Goal: Task Accomplishment & Management: Complete application form

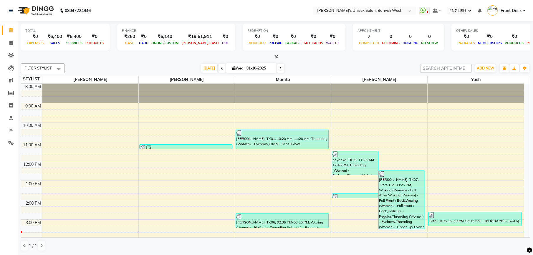
select select "ec"
click at [10, 43] on icon at bounding box center [10, 43] width 3 height 4
select select "service"
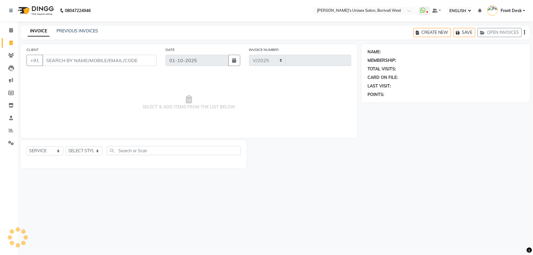
select select "4025"
type input "1209"
click at [95, 151] on select "SELECT STYLIST" at bounding box center [84, 150] width 37 height 9
select select "ec"
select select "service"
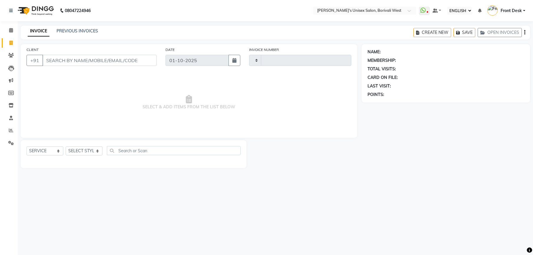
type input "1209"
select select "4025"
click at [95, 151] on select "SELECT STYLIST Front Desk Harsha Hemang Mamta Suchita Yash" at bounding box center [84, 150] width 37 height 9
select select "20338"
click at [66, 146] on select "SELECT STYLIST Front Desk Harsha Hemang Mamta Suchita Yash" at bounding box center [84, 150] width 37 height 9
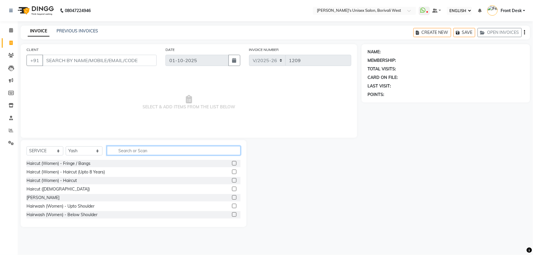
click at [153, 150] on input "text" at bounding box center [174, 150] width 134 height 9
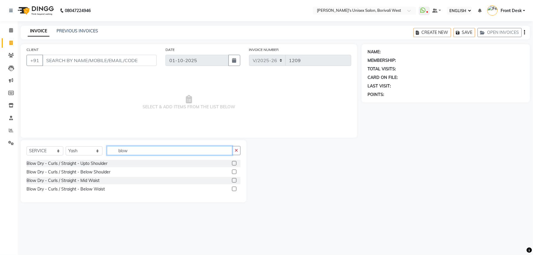
type input "blow"
click at [234, 163] on label at bounding box center [234, 163] width 4 height 4
click at [234, 163] on input "checkbox" at bounding box center [234, 164] width 4 height 4
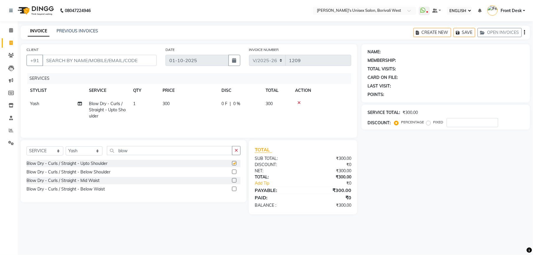
checkbox input "false"
click at [135, 59] on input "CLIENT" at bounding box center [99, 60] width 114 height 11
type input "p"
type input "0"
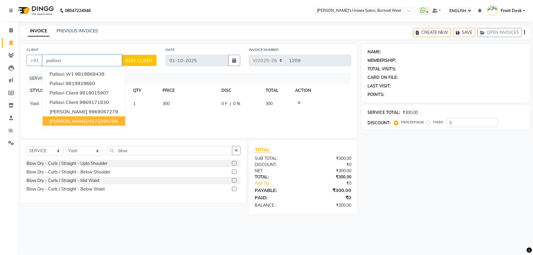
click at [101, 119] on ngb-highlight "9372990766" at bounding box center [103, 121] width 29 height 6
type input "9372990766"
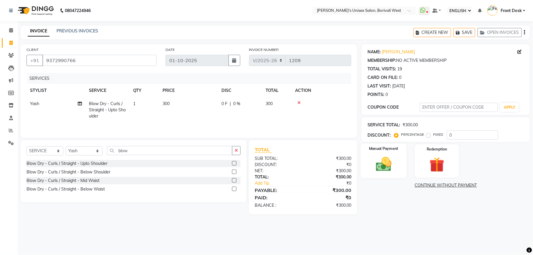
click at [383, 160] on img at bounding box center [383, 164] width 25 height 18
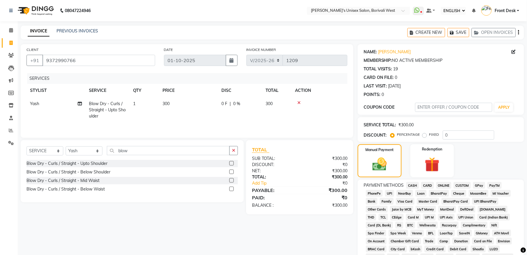
click at [479, 183] on span "GPay" at bounding box center [479, 185] width 12 height 7
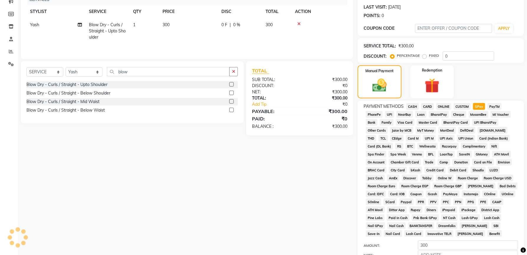
scroll to position [140, 0]
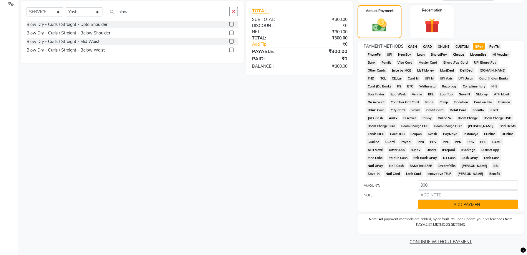
click at [470, 204] on button "ADD PAYMENT" at bounding box center [468, 204] width 100 height 9
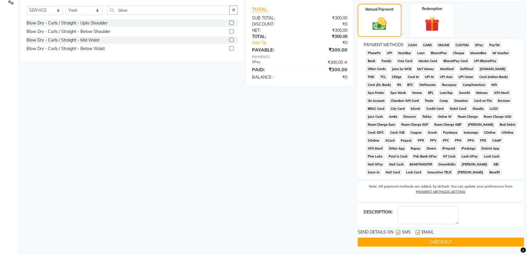
click at [437, 242] on button "CHECKOUT" at bounding box center [441, 242] width 166 height 9
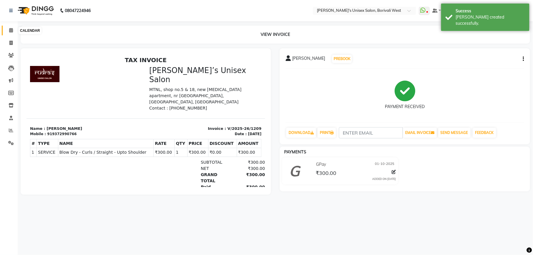
click at [10, 29] on icon at bounding box center [11, 30] width 4 height 4
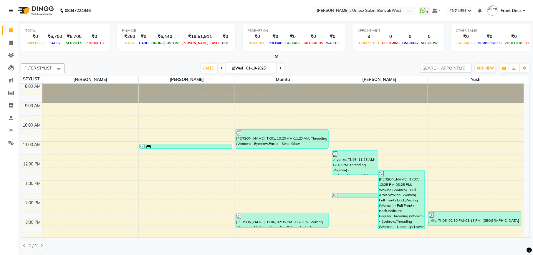
scroll to position [0, 0]
click at [8, 42] on span at bounding box center [11, 43] width 10 height 7
select select "service"
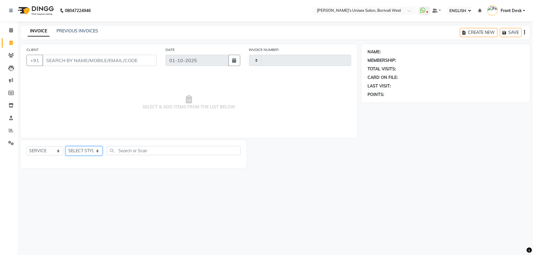
click at [95, 149] on select "SELECT STYLIST" at bounding box center [84, 150] width 37 height 9
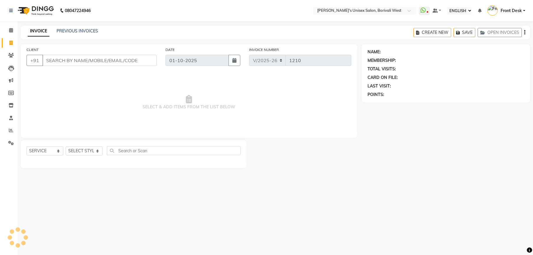
select select "ec"
select select "4025"
select select "service"
click at [98, 152] on select "SELECT STYLIST Front Desk Harsha Hemang Mamta Suchita Yash" at bounding box center [84, 150] width 37 height 9
click at [66, 146] on select "SELECT STYLIST Front Desk Harsha Hemang Mamta Suchita Yash" at bounding box center [84, 150] width 37 height 9
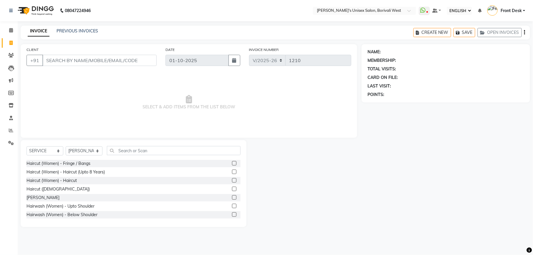
click at [159, 145] on div "SELECT SERVICE PRODUCT MEMBERSHIP PACKAGE VOUCHER PREPAID GIFT CARD SELECT STYL…" at bounding box center [134, 183] width 226 height 87
click at [95, 151] on select "SELECT STYLIST Front Desk Harsha Hemang Mamta Suchita Yash" at bounding box center [84, 150] width 37 height 9
select select "20335"
click at [66, 146] on select "SELECT STYLIST Front Desk Harsha Hemang Mamta Suchita Yash" at bounding box center [84, 150] width 37 height 9
click at [138, 150] on input "text" at bounding box center [174, 150] width 134 height 9
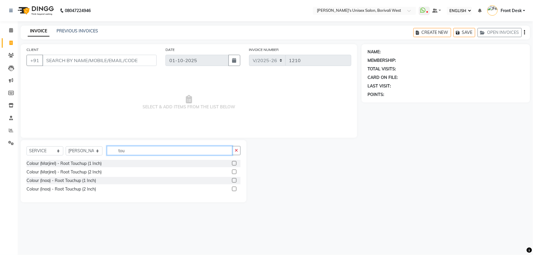
type input "tou"
click at [235, 170] on label at bounding box center [234, 172] width 4 height 4
click at [235, 170] on input "checkbox" at bounding box center [234, 172] width 4 height 4
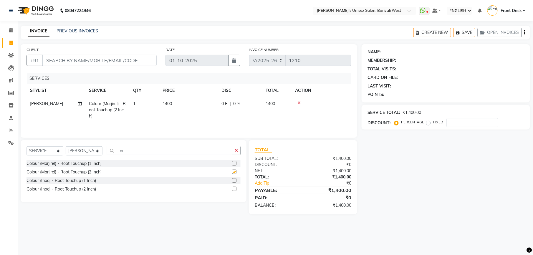
checkbox input "false"
click at [170, 104] on span "1400" at bounding box center [167, 103] width 9 height 5
select select "20335"
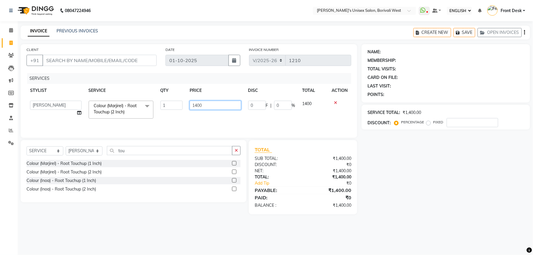
click at [209, 106] on input "1400" at bounding box center [216, 105] width 52 height 9
type input "1500"
click at [144, 37] on div "INVOICE PREVIOUS INVOICES CREATE NEW SAVE OPEN INVOICES" at bounding box center [275, 33] width 509 height 14
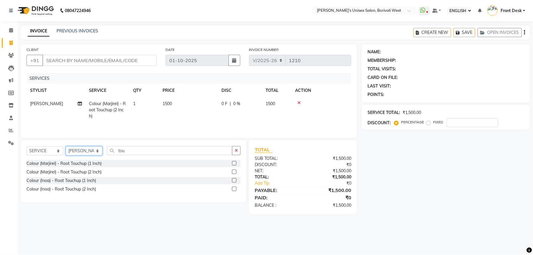
click at [95, 149] on select "SELECT STYLIST Front Desk Harsha Hemang Mamta Suchita Yash" at bounding box center [84, 150] width 37 height 9
select select "25222"
click at [66, 148] on select "SELECT STYLIST Front Desk Harsha Hemang Mamta Suchita Yash" at bounding box center [84, 150] width 37 height 9
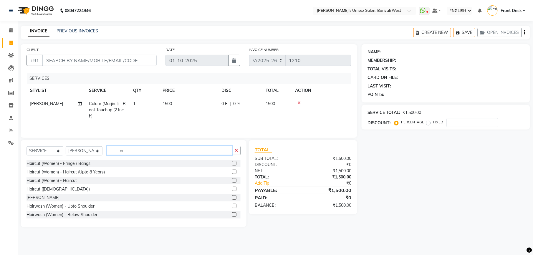
click at [176, 152] on input "tou" at bounding box center [169, 150] width 125 height 9
type input "t"
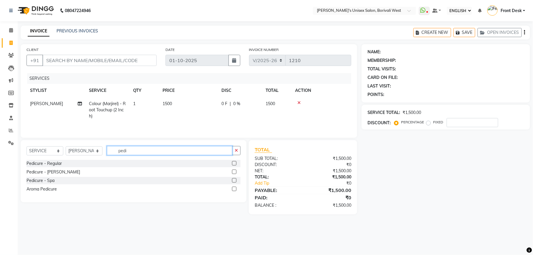
type input "pedi"
click at [236, 166] on label at bounding box center [234, 163] width 4 height 4
click at [236, 166] on input "checkbox" at bounding box center [234, 164] width 4 height 4
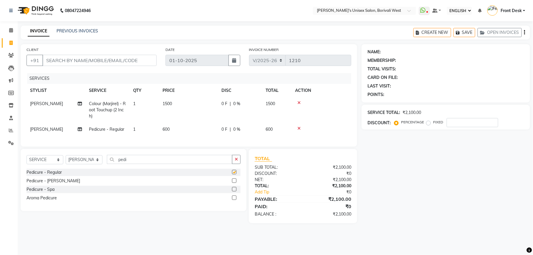
checkbox input "false"
click at [201, 164] on input "pedi" at bounding box center [169, 159] width 125 height 9
type input "p"
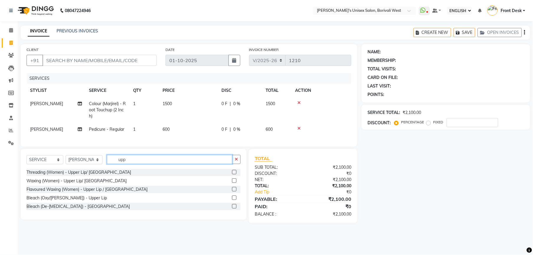
type input "upp"
click at [234, 174] on label at bounding box center [234, 172] width 4 height 4
click at [234, 174] on input "checkbox" at bounding box center [234, 173] width 4 height 4
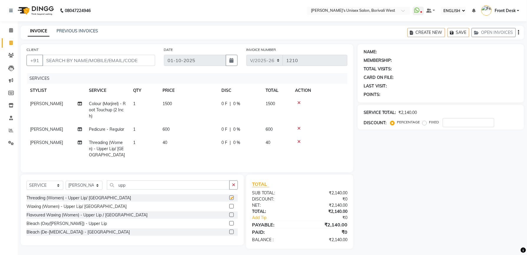
checkbox input "false"
click at [189, 190] on input "upp" at bounding box center [168, 185] width 123 height 9
type input "u"
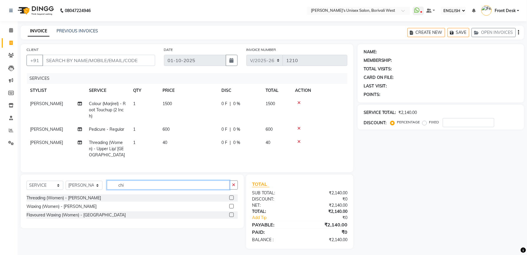
type input "chi"
click at [231, 200] on label at bounding box center [231, 198] width 4 height 4
click at [231, 200] on input "checkbox" at bounding box center [231, 198] width 4 height 4
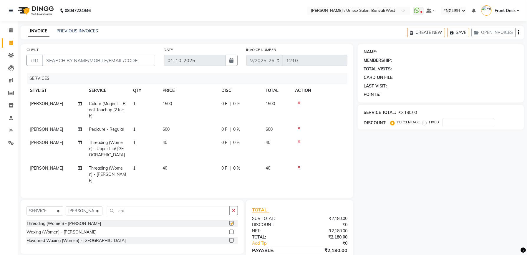
checkbox input "false"
click at [178, 209] on input "chi" at bounding box center [168, 210] width 123 height 9
type input "c"
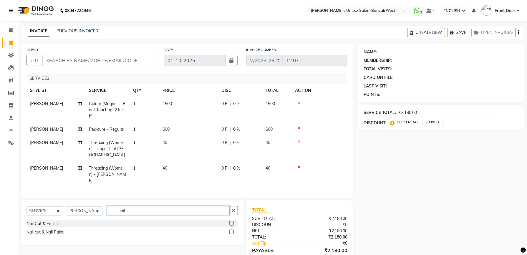
type input "nail"
click at [231, 221] on label at bounding box center [231, 223] width 4 height 4
click at [231, 222] on input "checkbox" at bounding box center [231, 224] width 4 height 4
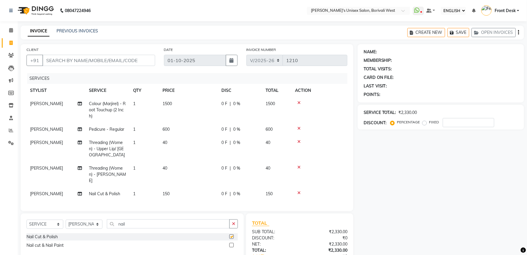
checkbox input "false"
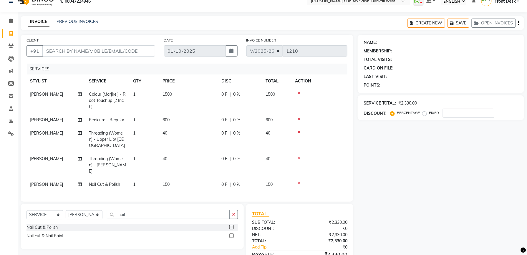
scroll to position [5, 0]
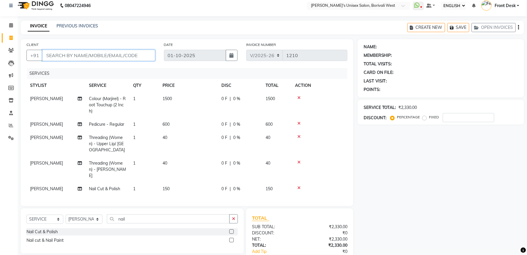
click at [130, 53] on input "CLIENT" at bounding box center [98, 55] width 113 height 11
click at [102, 56] on input "CLIENT" at bounding box center [98, 55] width 113 height 11
type input "9"
type input "0"
click at [62, 53] on input "987951351448" at bounding box center [81, 55] width 78 height 11
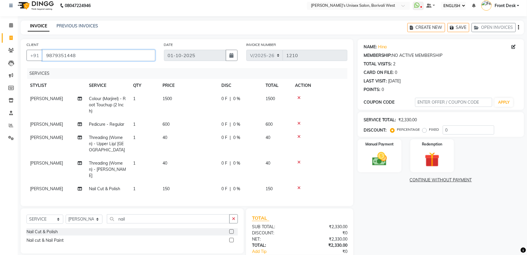
click at [101, 59] on input "9879351448" at bounding box center [98, 55] width 113 height 11
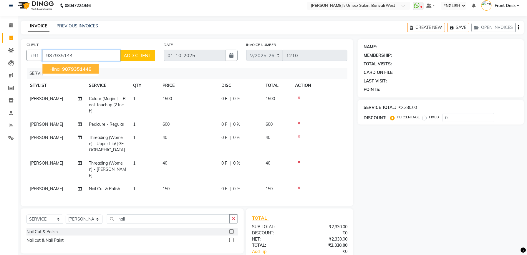
type input "9879351448"
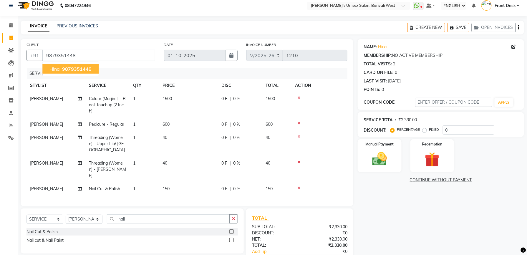
click at [87, 71] on span "987935144" at bounding box center [75, 69] width 27 height 6
click at [387, 155] on img at bounding box center [379, 159] width 25 height 18
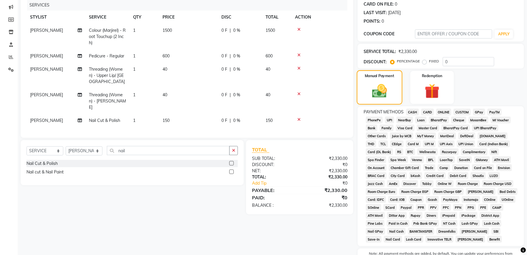
scroll to position [109, 0]
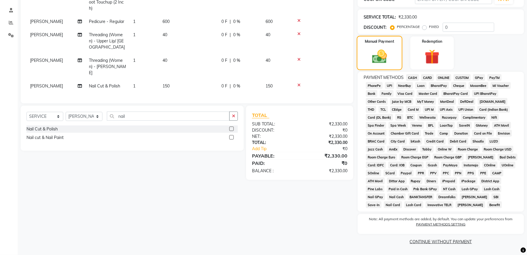
click at [400, 155] on span "Room Charge EGP" at bounding box center [415, 157] width 31 height 7
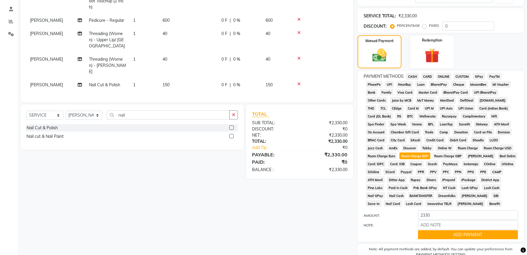
click at [411, 74] on span "CASH" at bounding box center [412, 76] width 13 height 7
click at [484, 238] on button "ADD PAYMENT" at bounding box center [468, 234] width 100 height 9
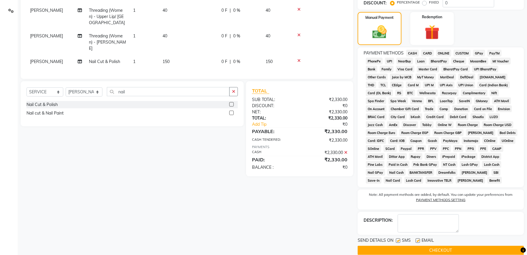
scroll to position [143, 0]
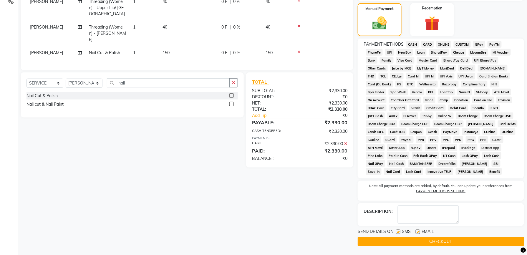
click at [455, 243] on button "CHECKOUT" at bounding box center [441, 241] width 166 height 9
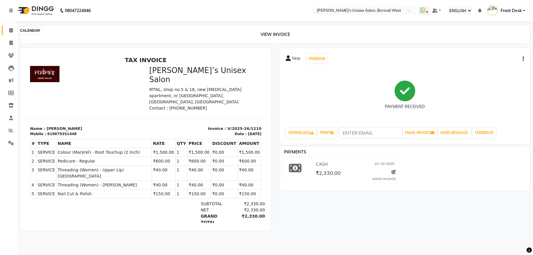
click at [11, 31] on icon at bounding box center [11, 30] width 4 height 4
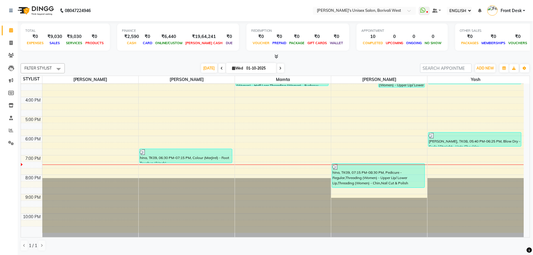
scroll to position [142, 0]
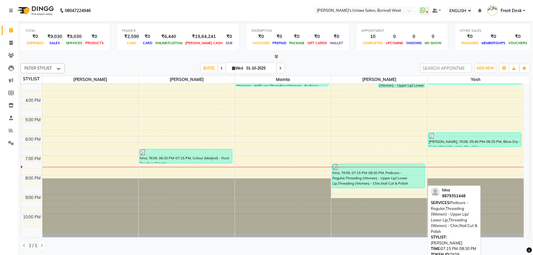
click at [367, 183] on div "hina, TK09, 07:15 PM-08:30 PM, Pedicure - Regular,Threading (Women) - Upper Lip…" at bounding box center [378, 176] width 92 height 24
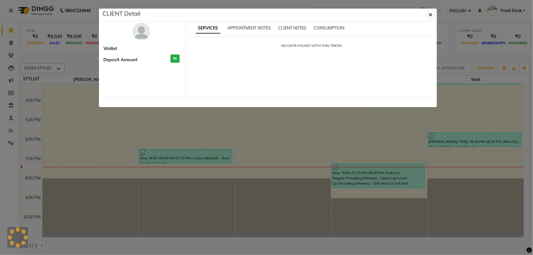
select select "3"
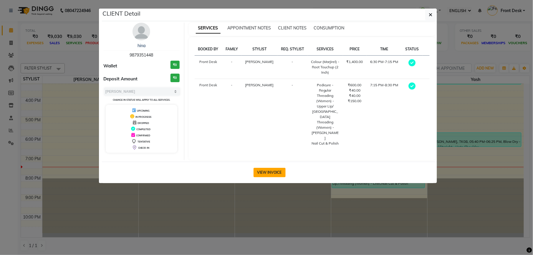
click at [265, 168] on button "VIEW INVOICE" at bounding box center [270, 172] width 32 height 9
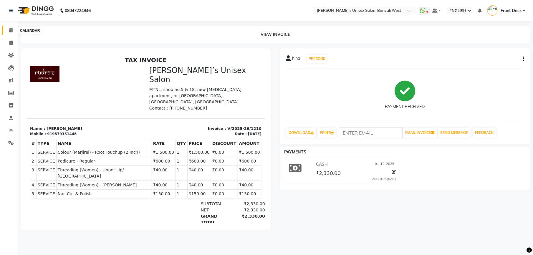
click at [11, 28] on icon at bounding box center [11, 30] width 4 height 4
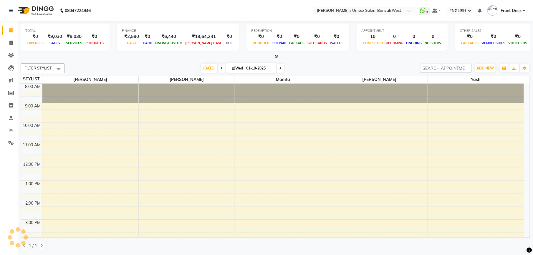
scroll to position [131, 0]
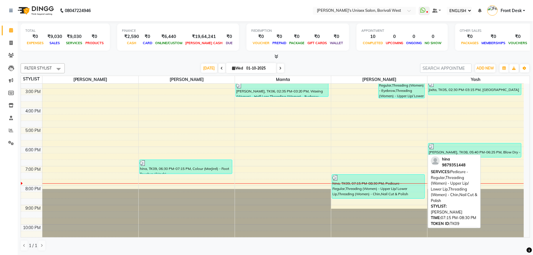
click at [363, 192] on div "hina, TK09, 07:15 PM-08:30 PM, Pedicure - Regular,Threading (Women) - Upper Lip…" at bounding box center [378, 187] width 92 height 24
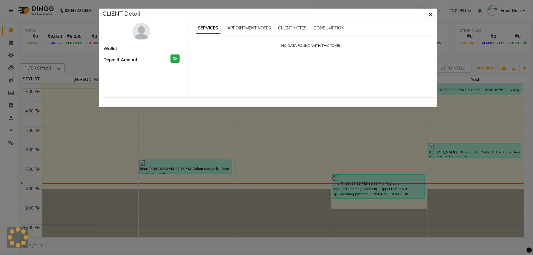
select select "3"
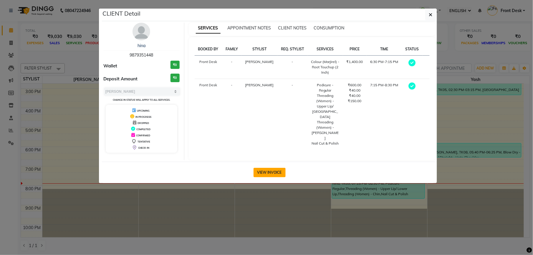
click at [277, 168] on button "VIEW INVOICE" at bounding box center [270, 172] width 32 height 9
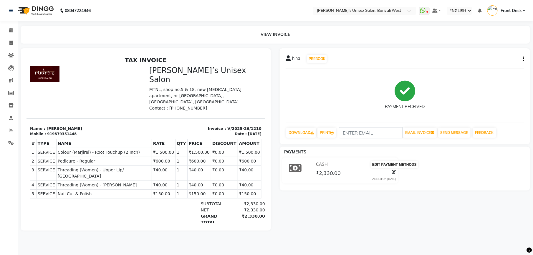
click at [394, 172] on icon at bounding box center [394, 172] width 4 height 4
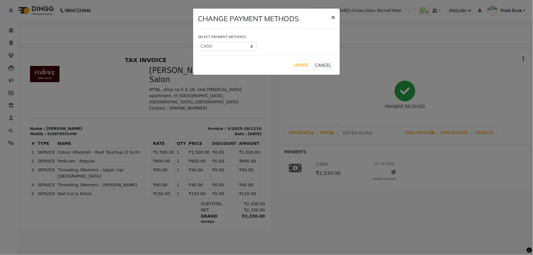
click at [333, 14] on span "×" at bounding box center [333, 16] width 4 height 9
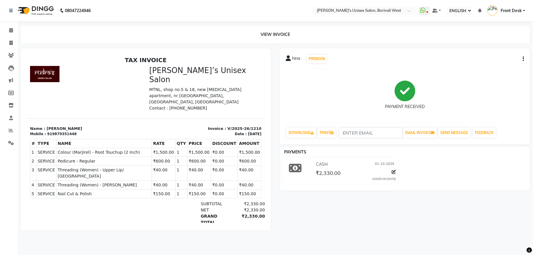
click at [523, 59] on icon "button" at bounding box center [523, 59] width 1 height 0
click at [11, 31] on icon at bounding box center [11, 30] width 4 height 4
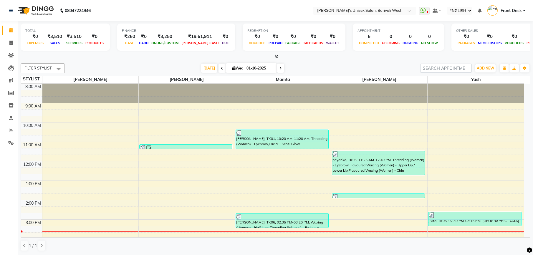
select select "ec"
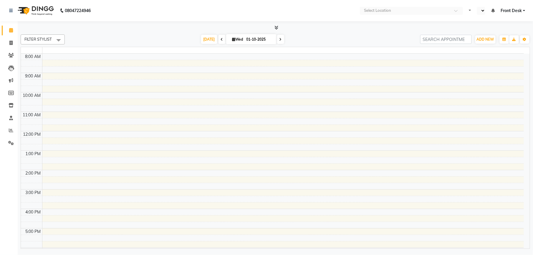
select select "ec"
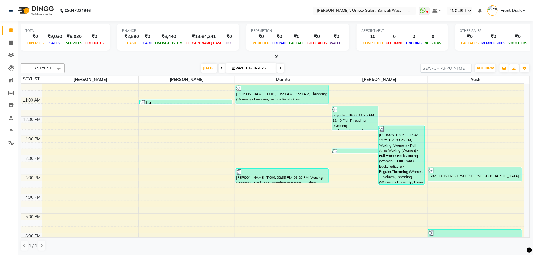
scroll to position [22, 0]
